Goal: Task Accomplishment & Management: Manage account settings

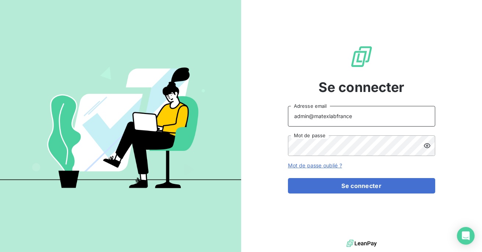
click at [360, 115] on input "admin@matexlabfrance" at bounding box center [361, 116] width 147 height 21
type input "admin@ariesconsultingfzco"
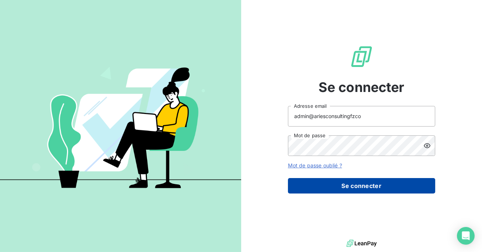
click at [354, 189] on button "Se connecter" at bounding box center [361, 185] width 147 height 15
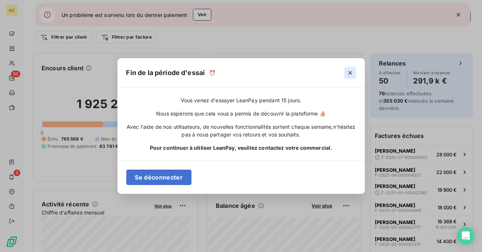
click at [352, 78] on button "button" at bounding box center [350, 73] width 12 height 12
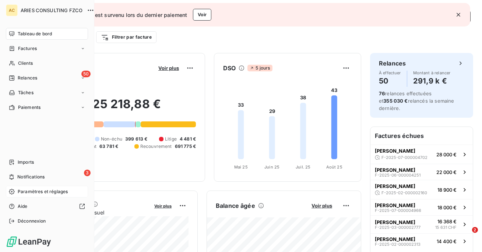
click at [35, 195] on div "Paramètres et réglages" at bounding box center [47, 192] width 82 height 12
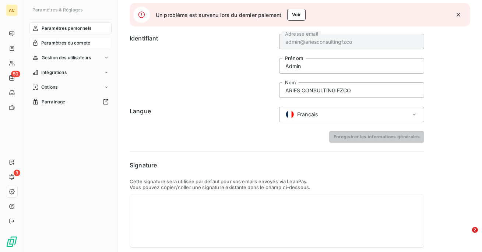
click at [67, 43] on span "Paramètres du compte" at bounding box center [65, 43] width 49 height 7
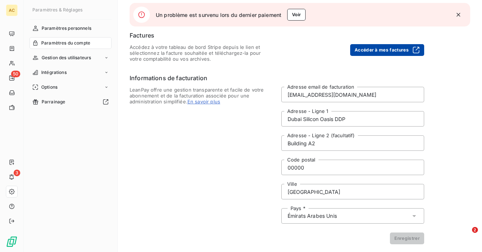
click at [396, 50] on button "Accéder à mes factures" at bounding box center [387, 50] width 74 height 12
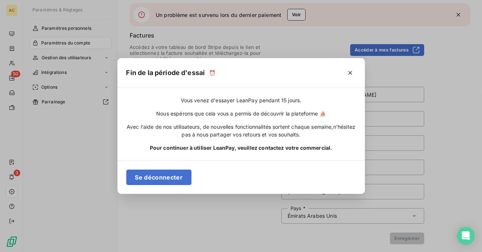
click at [358, 69] on div "Fin de la période d'essai ⏰" at bounding box center [240, 73] width 247 height 30
click at [346, 73] on button "button" at bounding box center [350, 73] width 12 height 12
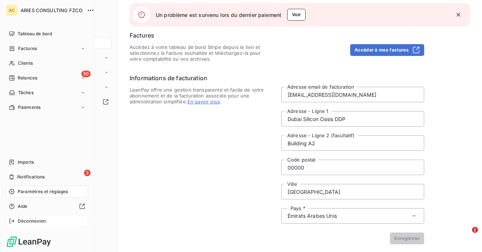
click at [24, 221] on span "Déconnexion" at bounding box center [32, 221] width 28 height 7
